Goal: Transaction & Acquisition: Subscribe to service/newsletter

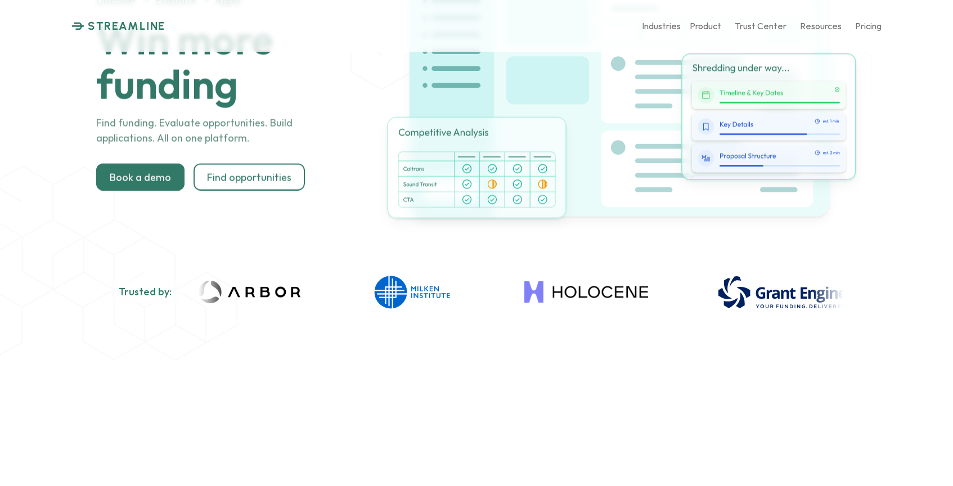
scroll to position [161, 0]
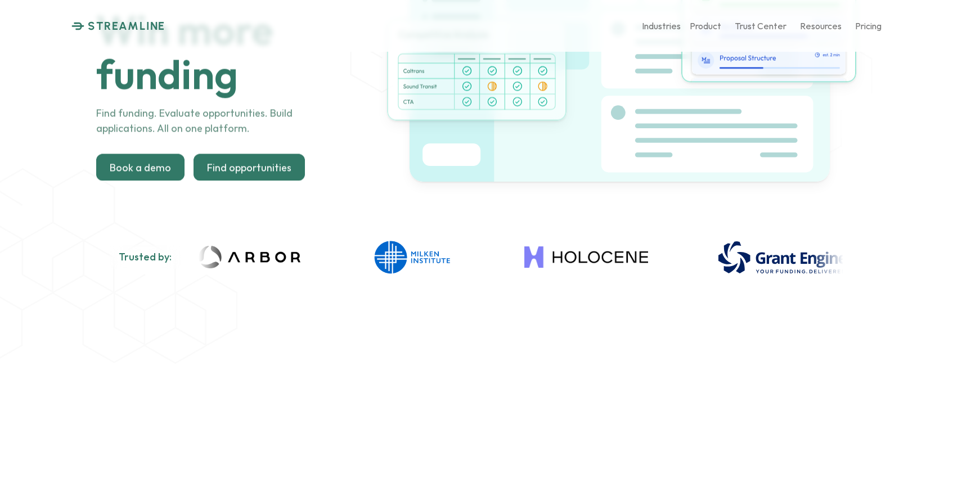
click at [285, 160] on div at bounding box center [249, 167] width 111 height 27
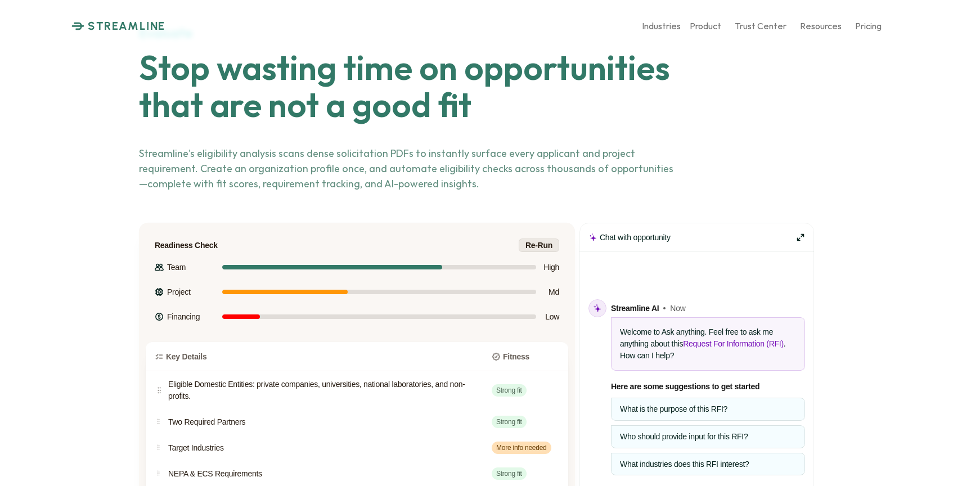
scroll to position [2388, 0]
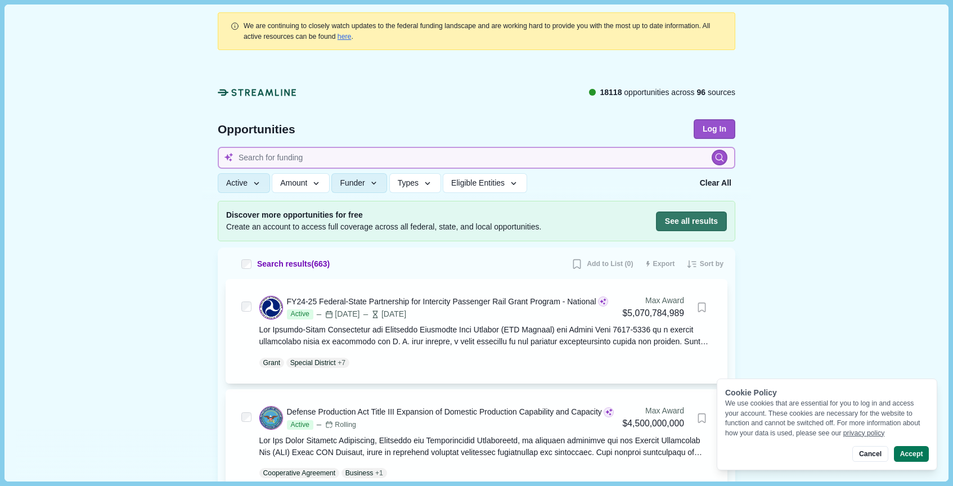
scroll to position [2, 0]
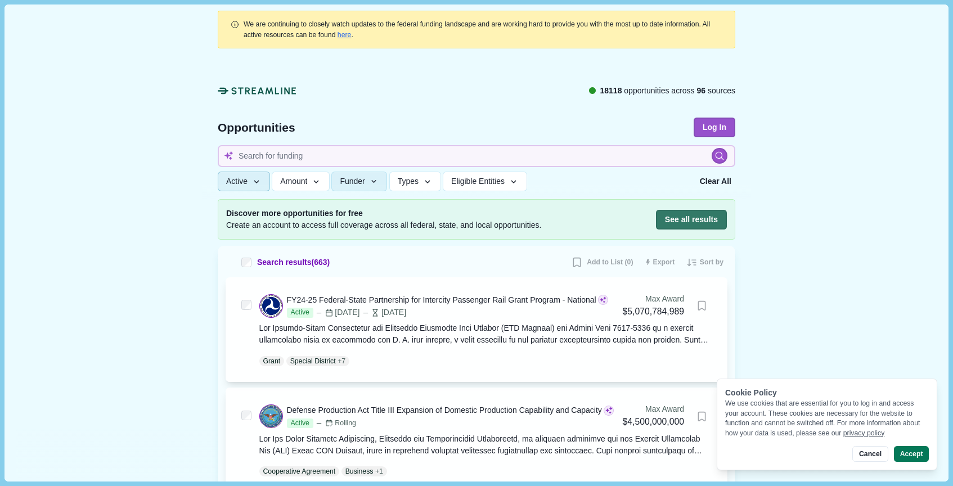
click at [253, 179] on button "Active" at bounding box center [244, 182] width 52 height 20
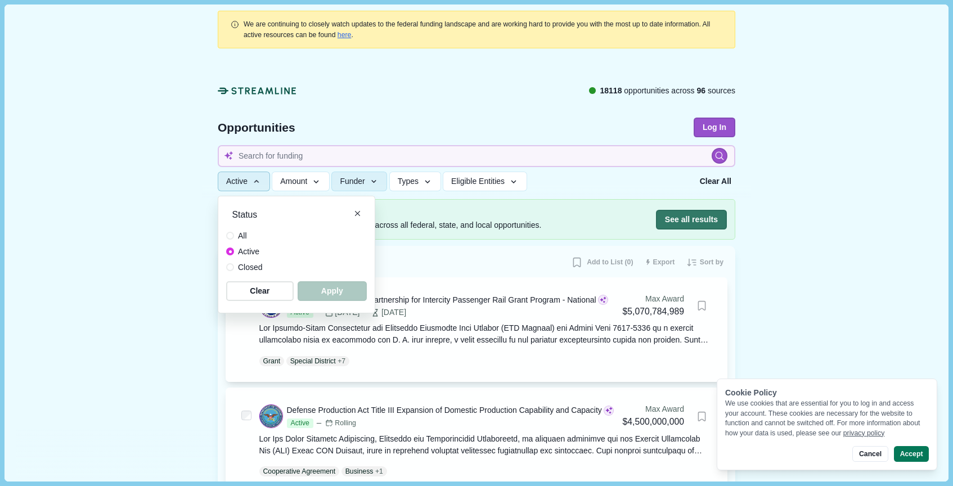
click at [262, 179] on icon "button" at bounding box center [256, 182] width 10 height 10
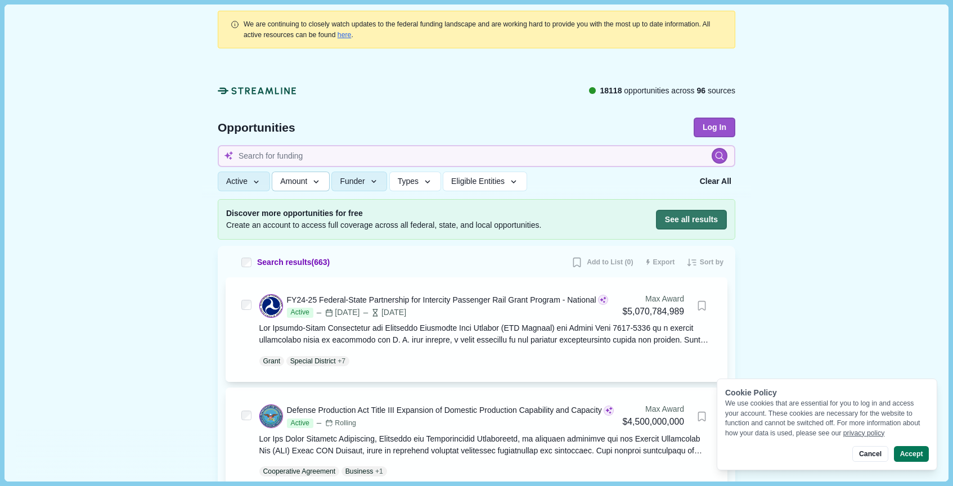
click at [305, 185] on span "Amount" at bounding box center [293, 182] width 27 height 10
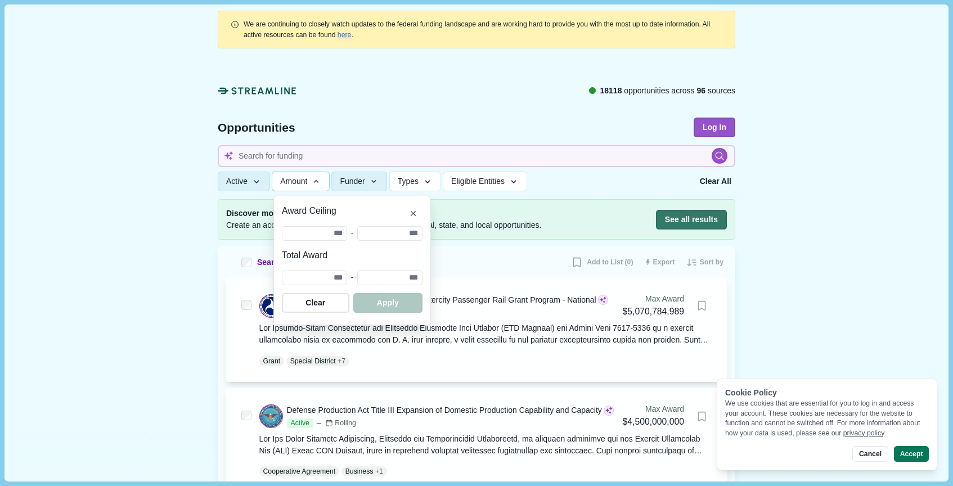
click at [306, 185] on span "Amount" at bounding box center [293, 182] width 27 height 10
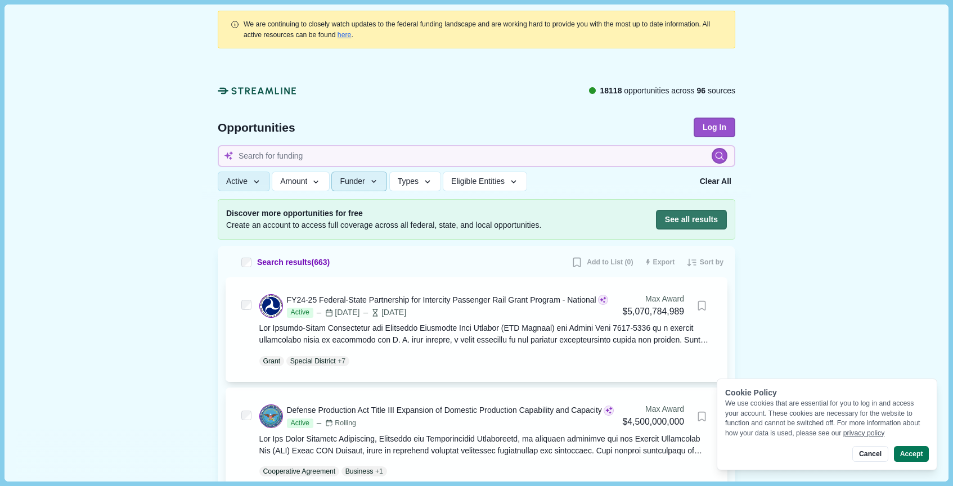
click at [376, 180] on icon "button" at bounding box center [374, 182] width 10 height 10
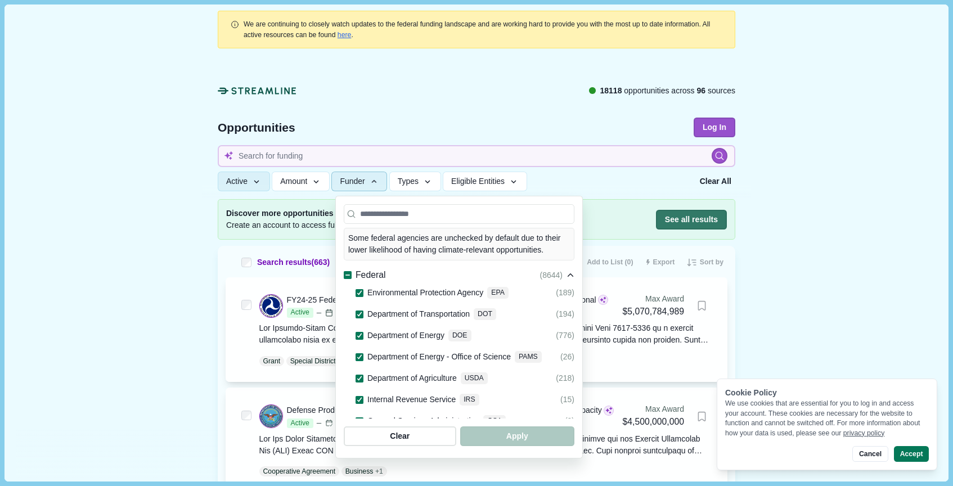
click at [376, 180] on icon "button" at bounding box center [374, 182] width 10 height 10
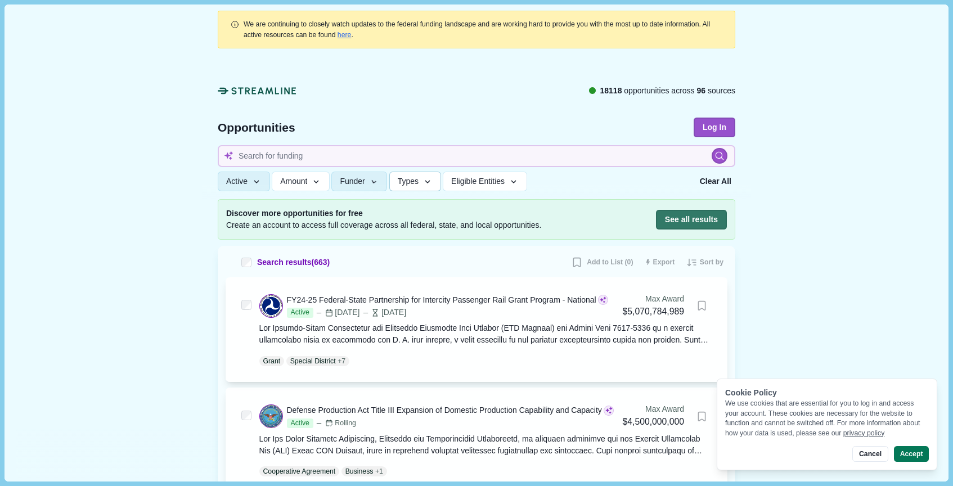
click at [429, 180] on icon "button" at bounding box center [427, 182] width 10 height 10
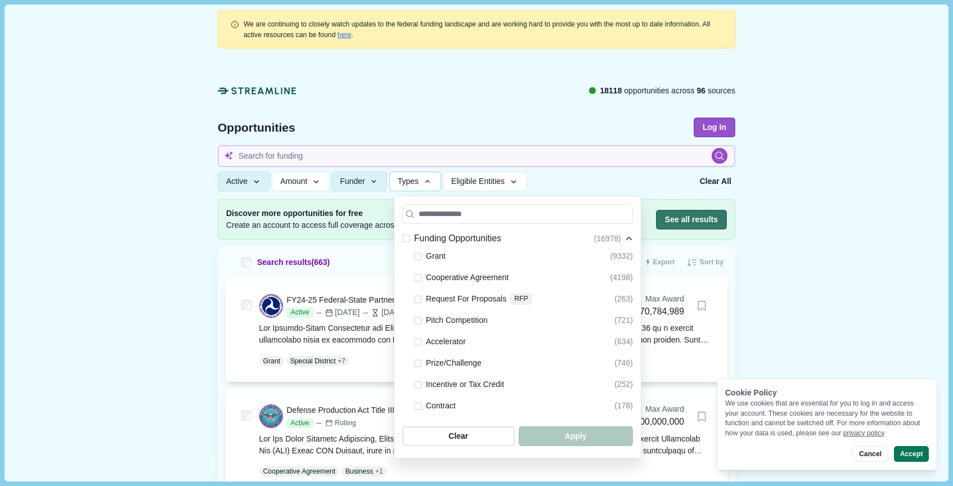
click at [429, 181] on span "button" at bounding box center [427, 182] width 10 height 10
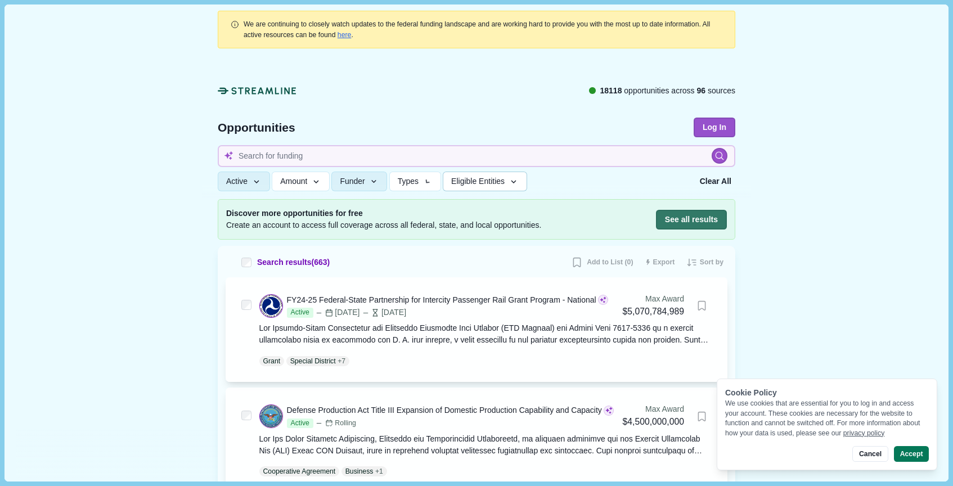
click at [463, 179] on span "Eligible Entities" at bounding box center [477, 182] width 53 height 10
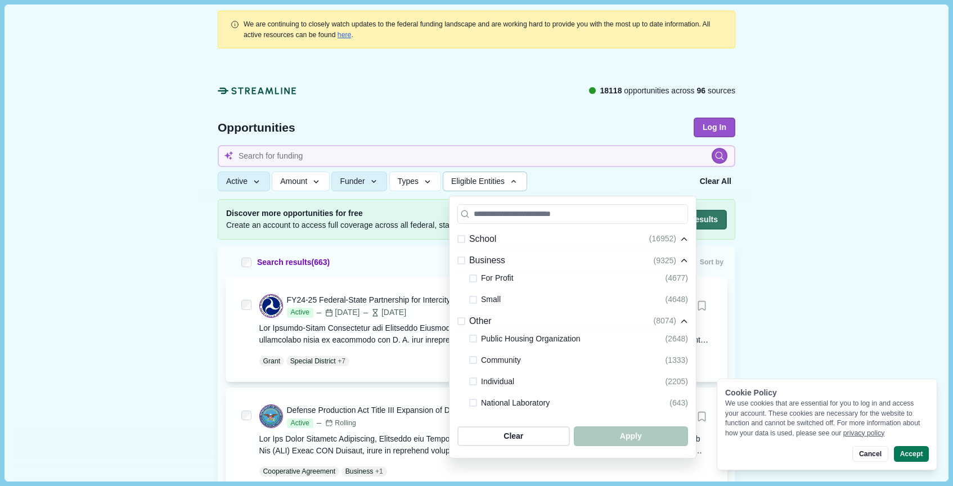
scroll to position [311, 0]
click at [470, 272] on span at bounding box center [473, 276] width 8 height 8
click at [643, 430] on span "button" at bounding box center [631, 436] width 109 height 19
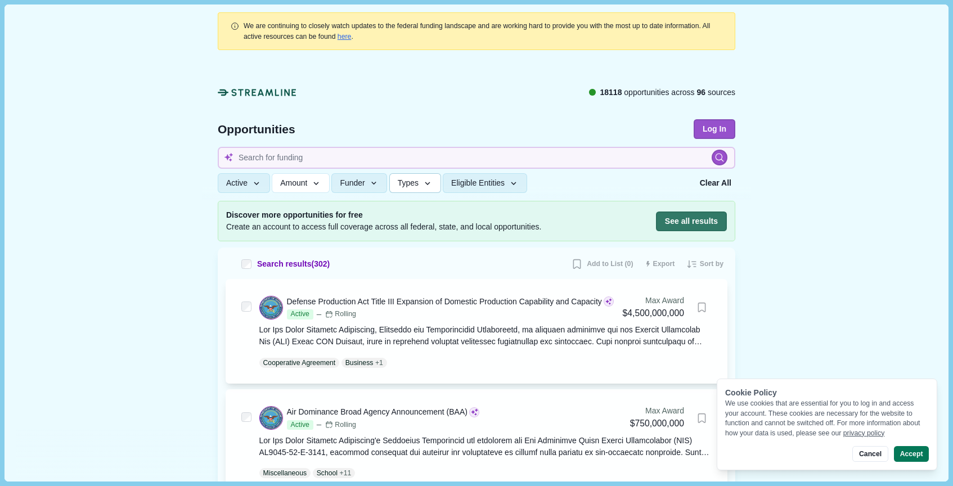
click at [430, 187] on icon "button" at bounding box center [427, 183] width 10 height 10
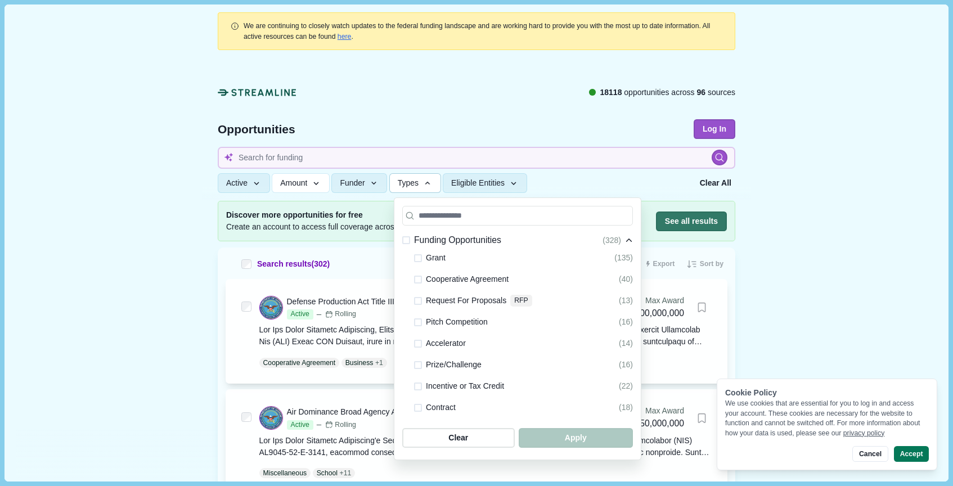
click at [432, 179] on icon "button" at bounding box center [427, 183] width 10 height 10
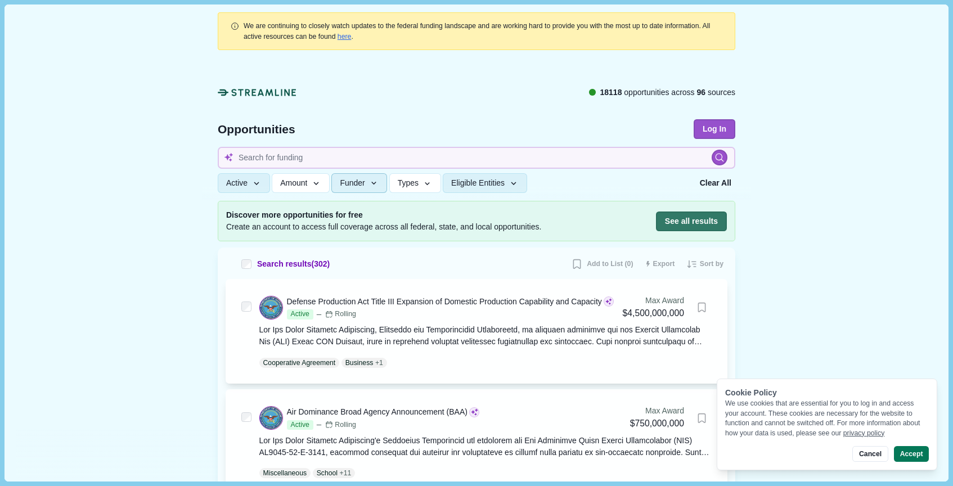
click at [376, 185] on icon "button" at bounding box center [374, 183] width 10 height 10
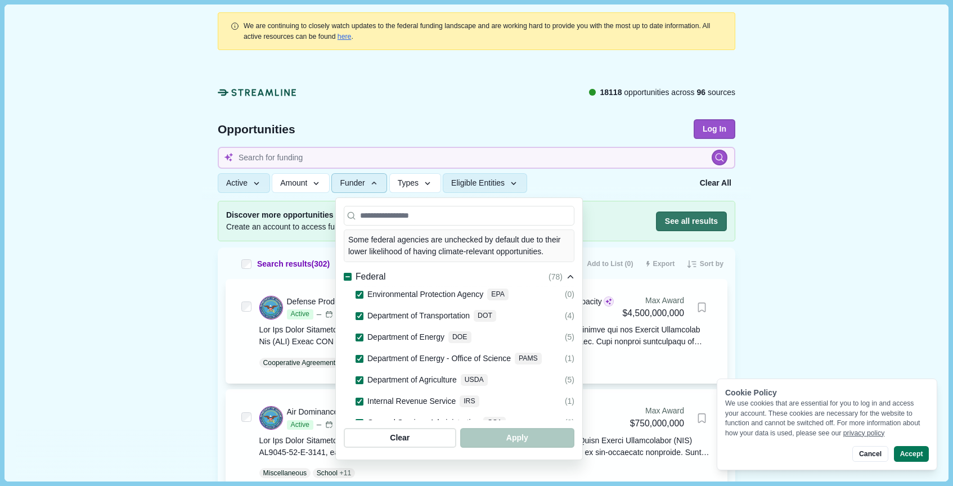
click at [371, 187] on button "Funder" at bounding box center [359, 183] width 56 height 20
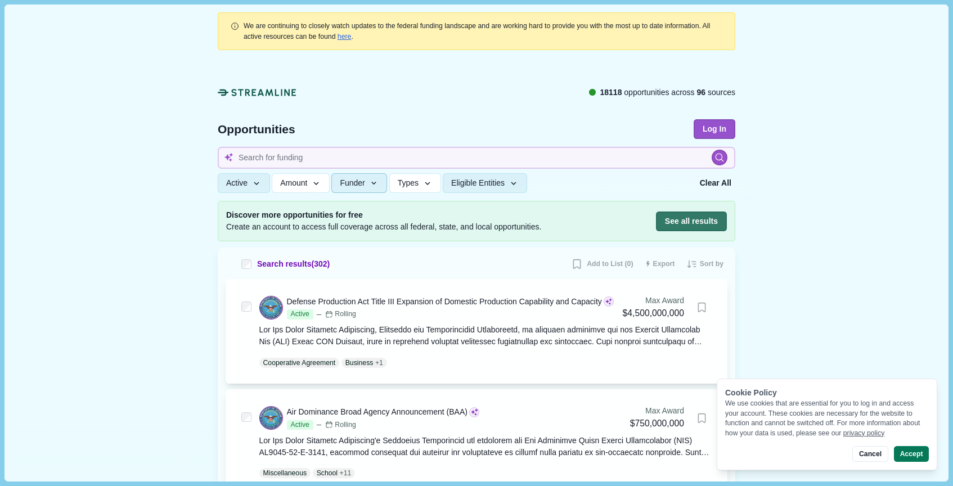
click at [378, 186] on icon "button" at bounding box center [374, 183] width 10 height 10
click at [862, 456] on button "Cancel" at bounding box center [869, 454] width 35 height 16
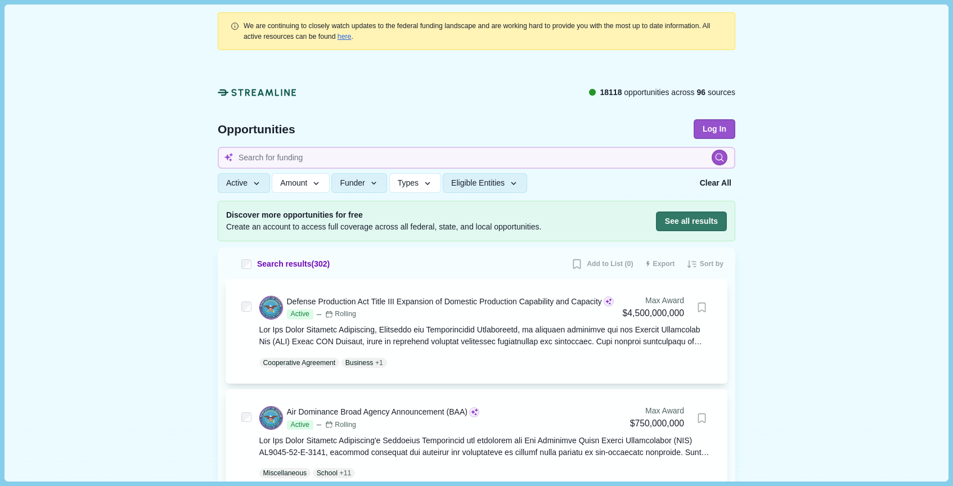
click at [427, 168] on div at bounding box center [476, 129] width 549 height 144
click at [429, 162] on input at bounding box center [477, 158] width 518 height 22
type input "electric vehicle"
click at [716, 159] on icon at bounding box center [720, 158] width 10 height 10
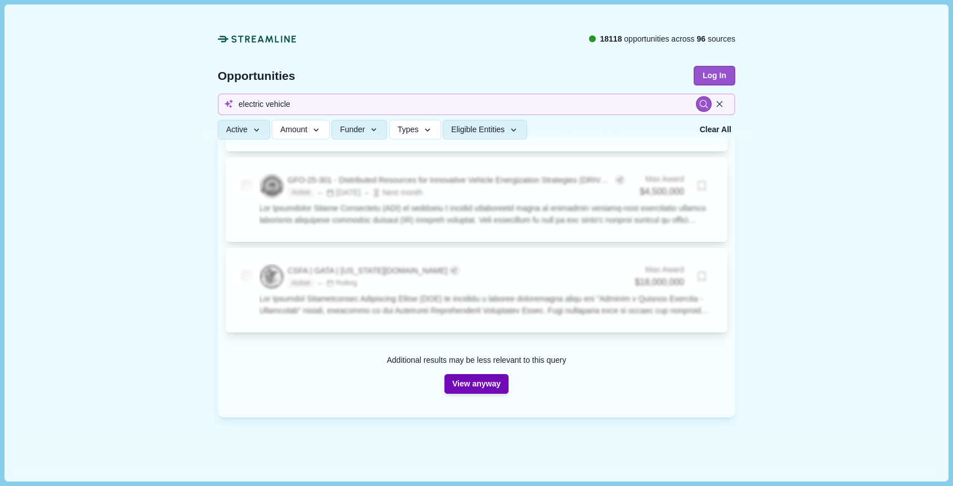
scroll to position [3043, 0]
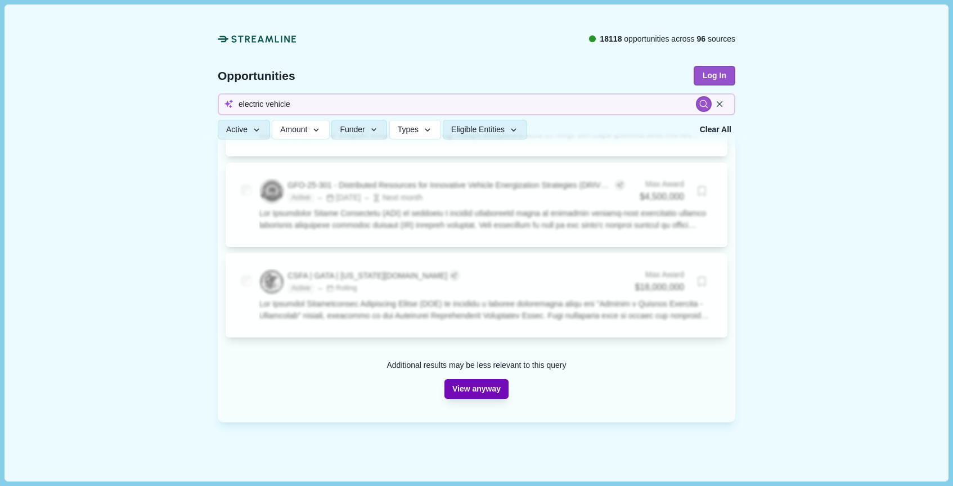
click at [497, 379] on button "View anyway" at bounding box center [476, 389] width 64 height 20
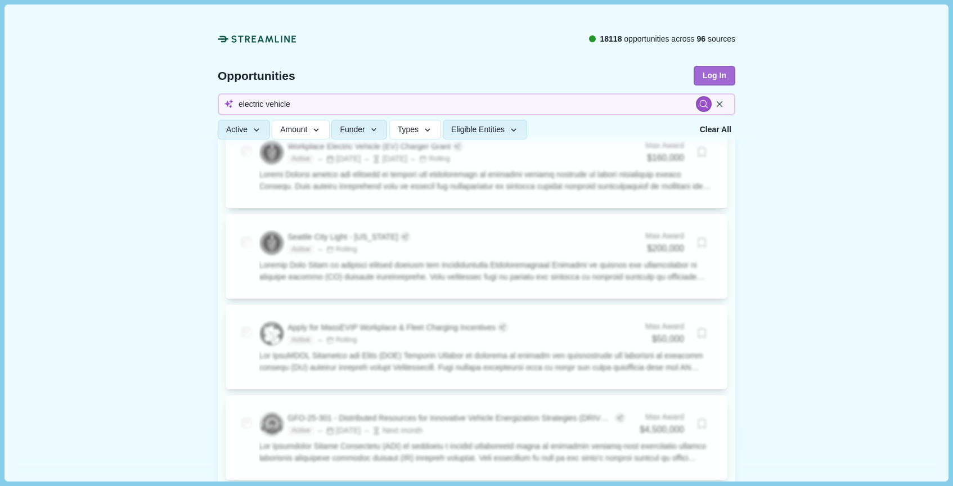
scroll to position [2801, 0]
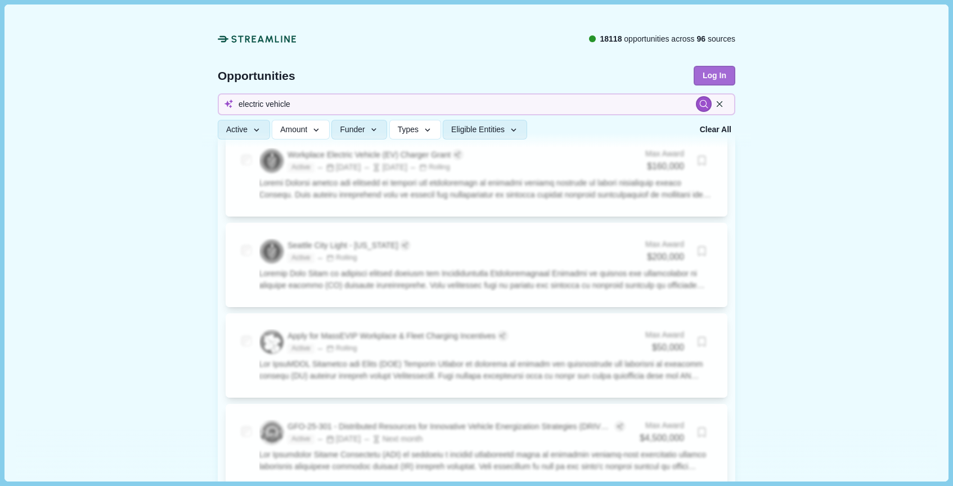
click at [710, 73] on button "Log In" at bounding box center [715, 76] width 42 height 20
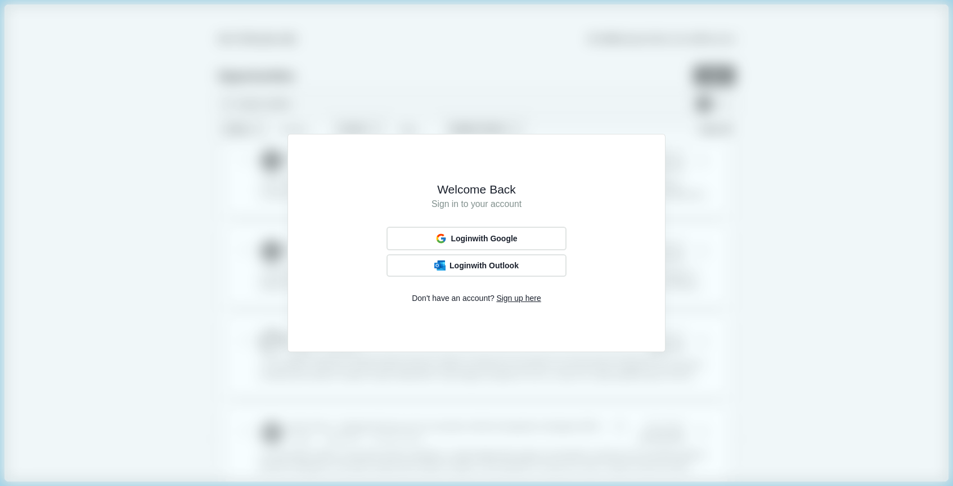
click at [516, 302] on span "Sign up here" at bounding box center [518, 299] width 44 height 12
click at [504, 234] on span "Sign up with Google" at bounding box center [483, 238] width 70 height 9
